Goal: Task Accomplishment & Management: Complete application form

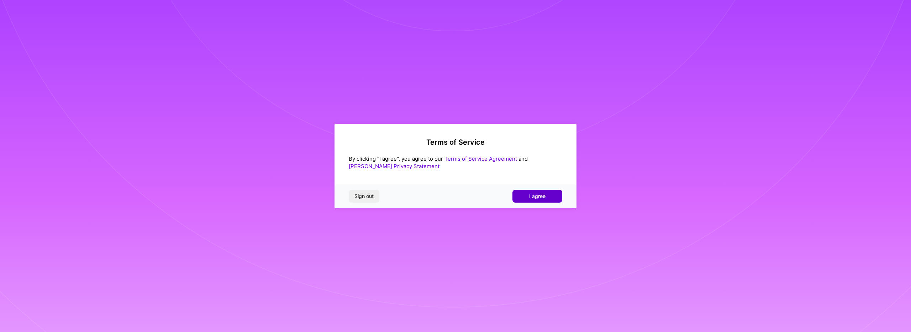
click at [543, 195] on span "I agree" at bounding box center [537, 196] width 16 height 7
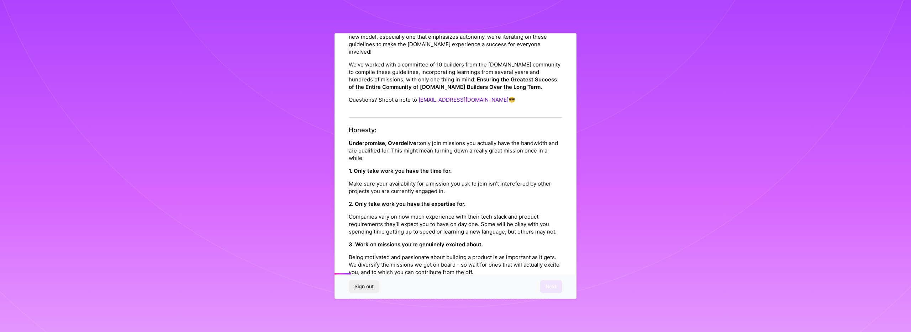
scroll to position [53, 0]
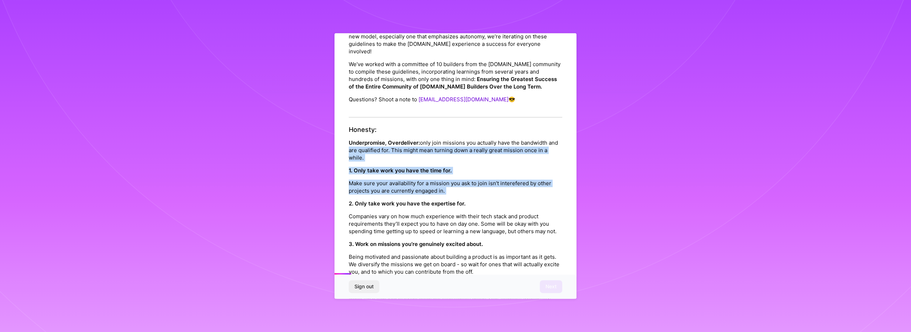
drag, startPoint x: 467, startPoint y: 195, endPoint x: 354, endPoint y: 153, distance: 120.8
click at [354, 153] on div "Honesty: Underpromise, Overdeliver: only join missions you actually have the ba…" at bounding box center [455, 224] width 213 height 197
click at [367, 152] on p "Underpromise, Overdeliver: only join missions you actually have the bandwidth a…" at bounding box center [455, 150] width 213 height 22
drag, startPoint x: 370, startPoint y: 151, endPoint x: 392, endPoint y: 185, distance: 40.2
click at [392, 185] on div "Honesty: Underpromise, Overdeliver: only join missions you actually have the ba…" at bounding box center [455, 224] width 213 height 197
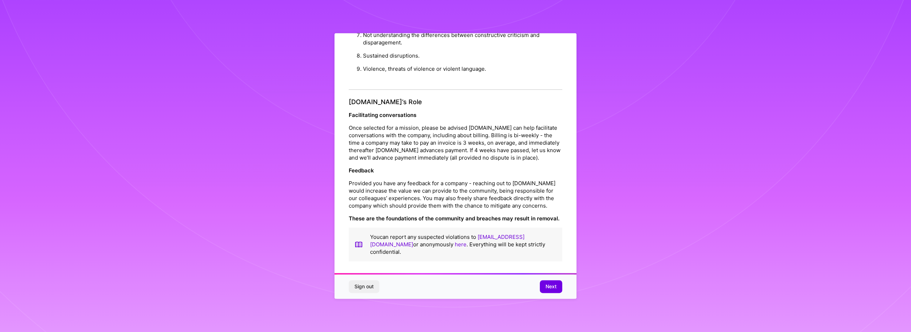
scroll to position [2, 0]
click at [443, 199] on p "Provided you have any feedback for a company - reaching out to [DOMAIN_NAME] wo…" at bounding box center [455, 194] width 213 height 30
click at [546, 290] on span "Next" at bounding box center [550, 286] width 11 height 7
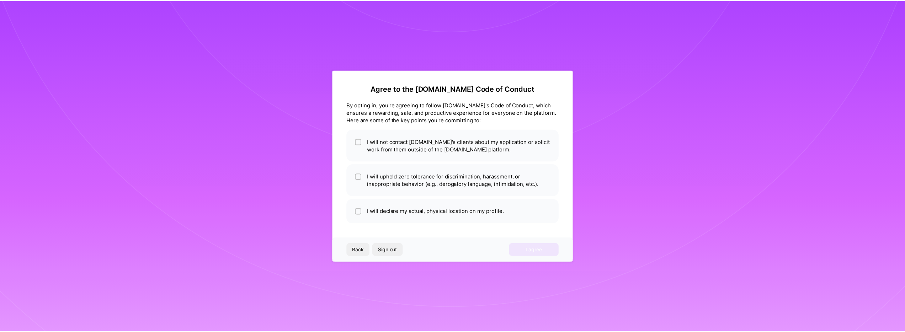
scroll to position [0, 0]
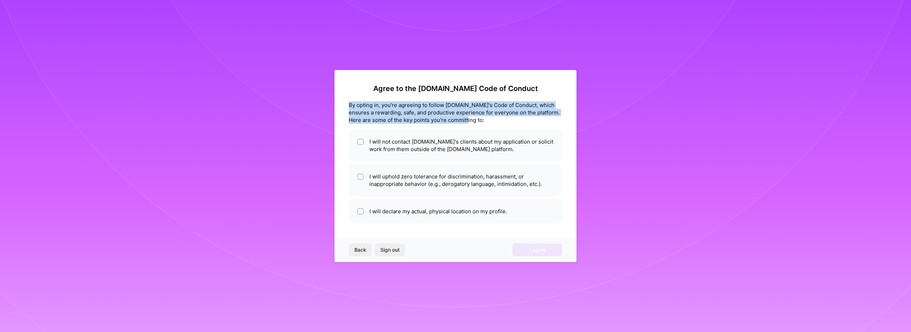
drag, startPoint x: 344, startPoint y: 102, endPoint x: 482, endPoint y: 121, distance: 139.6
click at [482, 121] on div "Agree to the [DOMAIN_NAME] Code of Conduct By opting in, you're agreeing to fol…" at bounding box center [455, 166] width 242 height 192
click at [482, 121] on div "By opting in, you're agreeing to follow [DOMAIN_NAME]'s Code of Conduct, which …" at bounding box center [455, 112] width 213 height 22
drag, startPoint x: 481, startPoint y: 121, endPoint x: 365, endPoint y: 106, distance: 116.5
click at [365, 106] on div "By opting in, you're agreeing to follow [DOMAIN_NAME]'s Code of Conduct, which …" at bounding box center [455, 112] width 213 height 22
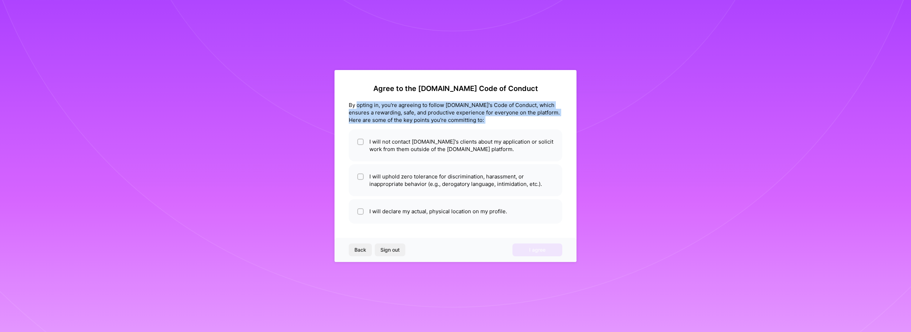
click at [367, 108] on div "By opting in, you're agreeing to follow [DOMAIN_NAME]'s Code of Conduct, which …" at bounding box center [455, 112] width 213 height 22
drag, startPoint x: 367, startPoint y: 108, endPoint x: 388, endPoint y: 126, distance: 27.8
click at [388, 126] on div "Agree to the [DOMAIN_NAME] Code of Conduct By opting in, you're agreeing to fol…" at bounding box center [455, 153] width 213 height 139
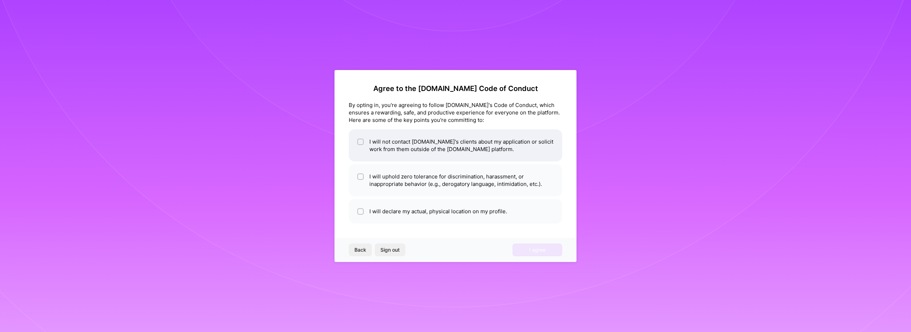
click at [357, 146] on span at bounding box center [360, 145] width 6 height 15
checkbox input "true"
click at [357, 180] on span at bounding box center [360, 180] width 6 height 15
checkbox input "true"
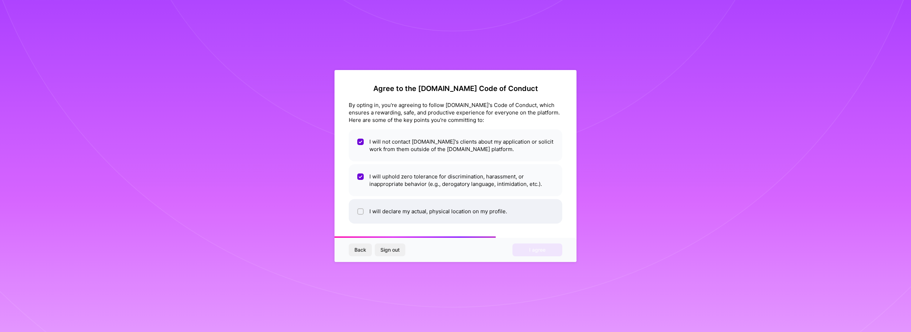
click at [362, 216] on li "I will declare my actual, physical location on my profile." at bounding box center [455, 211] width 213 height 25
checkbox input "true"
click at [522, 254] on button "I agree" at bounding box center [537, 250] width 50 height 13
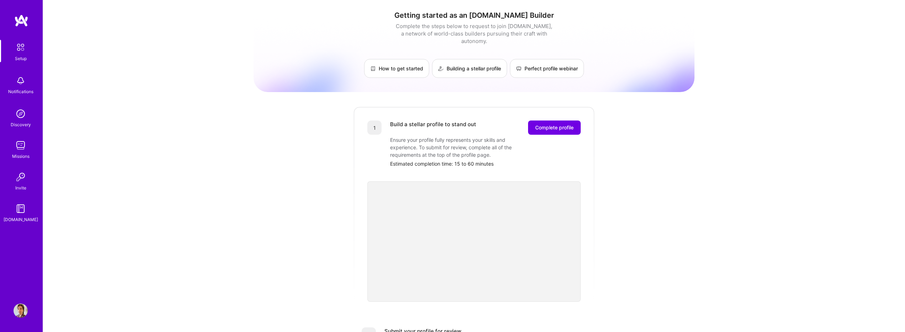
click at [654, 187] on div "Getting started as an [DOMAIN_NAME] Builder Complete the steps below to request…" at bounding box center [474, 277] width 441 height 545
click at [644, 185] on div "Getting started as an [DOMAIN_NAME] Builder Complete the steps below to request…" at bounding box center [474, 277] width 441 height 545
click at [643, 186] on div "Getting started as an [DOMAIN_NAME] Builder Complete the steps below to request…" at bounding box center [474, 277] width 441 height 545
click at [642, 186] on div "Getting started as an [DOMAIN_NAME] Builder Complete the steps below to request…" at bounding box center [474, 277] width 441 height 545
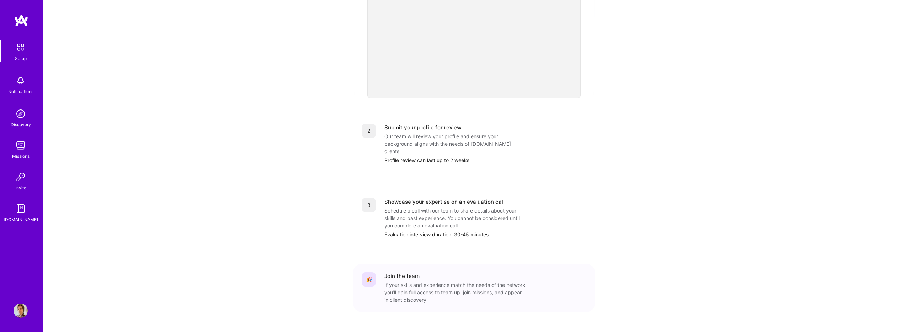
scroll to position [198, 0]
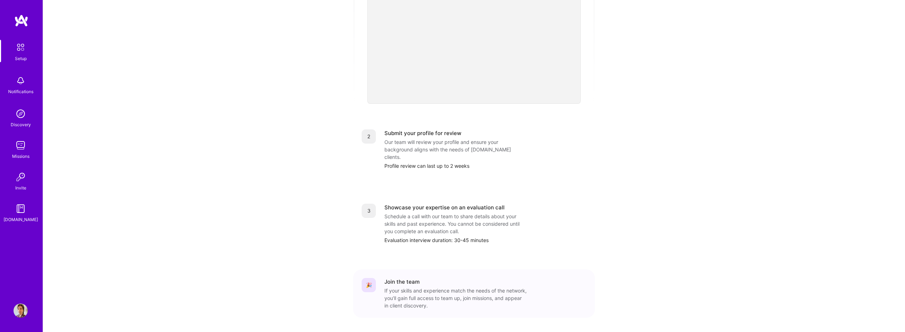
click at [176, 145] on div "Getting started as an [DOMAIN_NAME] Builder Complete the steps below to request…" at bounding box center [474, 80] width 862 height 556
click at [212, 238] on div "Getting started as an [DOMAIN_NAME] Builder Complete the steps below to request…" at bounding box center [474, 80] width 862 height 556
click at [26, 147] on img at bounding box center [21, 145] width 14 height 14
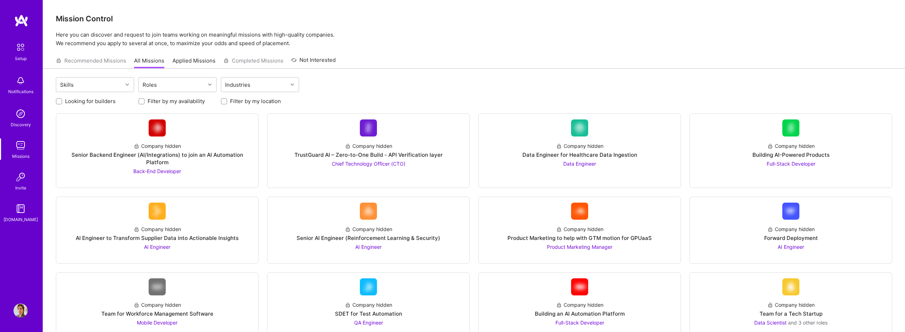
click at [23, 113] on img at bounding box center [21, 114] width 14 height 14
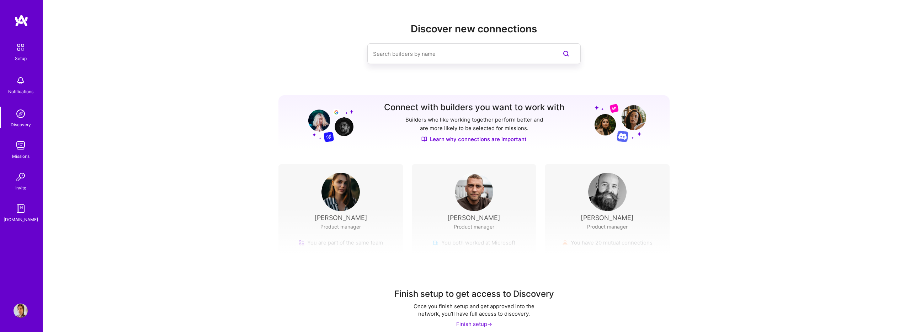
drag, startPoint x: 319, startPoint y: 218, endPoint x: 361, endPoint y: 219, distance: 42.3
click at [359, 219] on div "Finish setup to get access to Discovery Once you finish setup and get approved …" at bounding box center [474, 273] width 862 height 133
click at [361, 219] on div "Finish setup to get access to Discovery Once you finish setup and get approved …" at bounding box center [474, 273] width 862 height 133
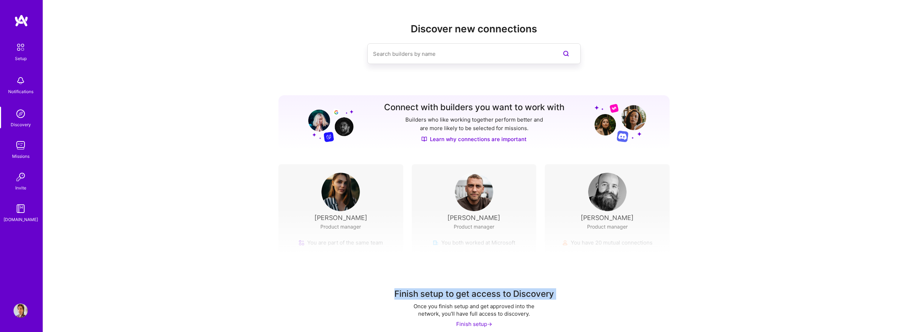
click at [361, 219] on div "Finish setup to get access to Discovery Once you finish setup and get approved …" at bounding box center [474, 273] width 862 height 133
drag, startPoint x: 371, startPoint y: 218, endPoint x: 317, endPoint y: 217, distance: 54.4
click at [317, 217] on div "Finish setup to get access to Discovery Once you finish setup and get approved …" at bounding box center [474, 273] width 862 height 133
click at [226, 214] on div "Finish setup to get access to Discovery Once you finish setup and get approved …" at bounding box center [474, 273] width 862 height 133
click at [225, 213] on div "Finish setup to get access to Discovery Once you finish setup and get approved …" at bounding box center [474, 273] width 862 height 133
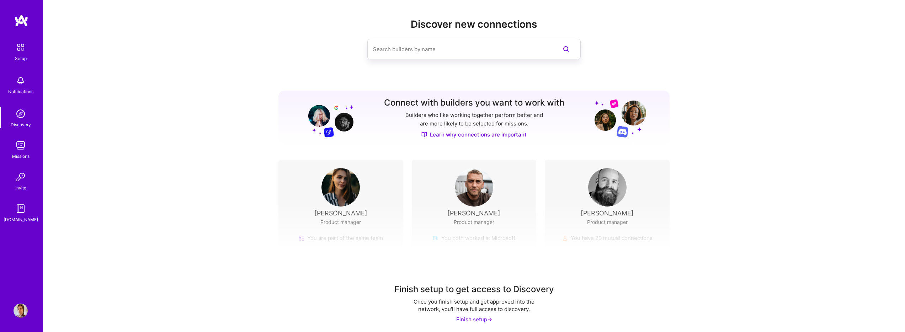
scroll to position [8, 0]
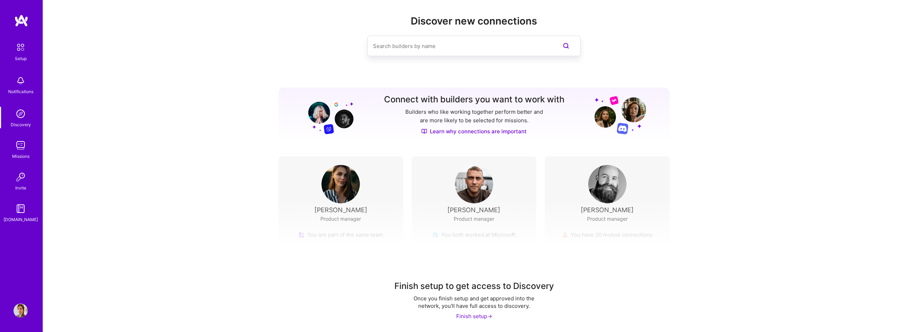
click at [347, 245] on div "Finish setup to get access to Discovery Once you finish setup and get approved …" at bounding box center [474, 266] width 862 height 133
click at [241, 169] on div "Discover new connections Connect with builders you want to work with Builders w…" at bounding box center [474, 162] width 862 height 340
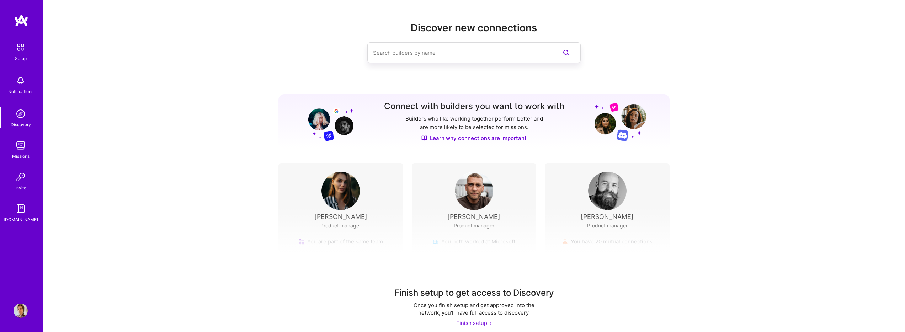
scroll to position [0, 0]
click at [18, 56] on div "Setup" at bounding box center [21, 58] width 12 height 7
